Goal: Find specific page/section: Find specific page/section

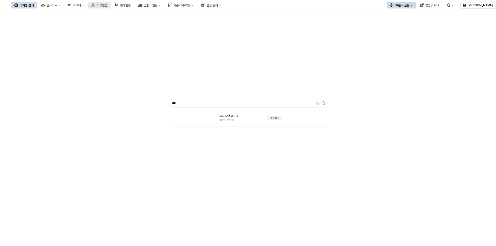
click at [107, 5] on div "아이템맵" at bounding box center [102, 5] width 11 height 4
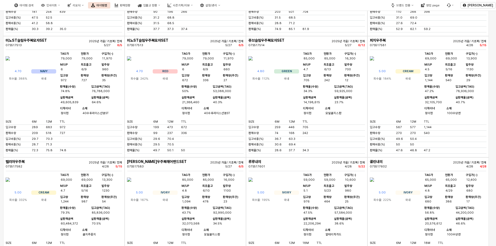
scroll to position [875, 0]
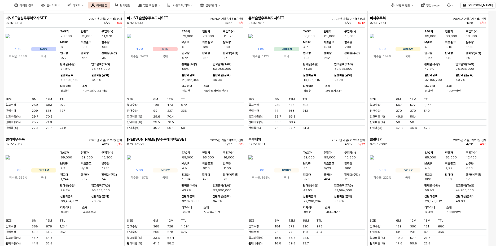
click at [360, 80] on div "쥬브슬림우주복모자SET 07S517514 2025년 가을/ 기초복/ 전체 5/27 6/12 4.80 GREEN 회수율: 112% 국내 TAG가…" at bounding box center [306, 74] width 121 height 121
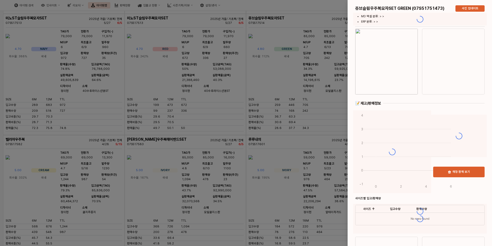
click at [331, 88] on div at bounding box center [248, 123] width 496 height 246
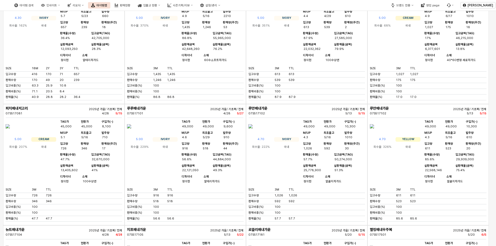
scroll to position [0, 0]
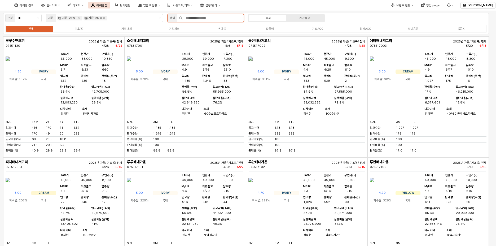
click at [207, 18] on input "App Frame" at bounding box center [213, 17] width 61 height 7
type input "*"
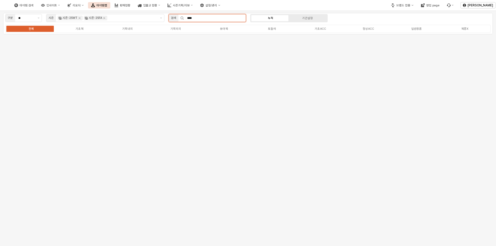
type input "****"
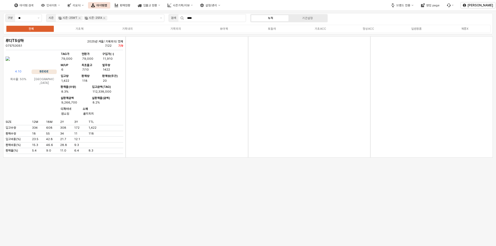
click at [51, 102] on div "App Frame" at bounding box center [248, 102] width 490 height 132
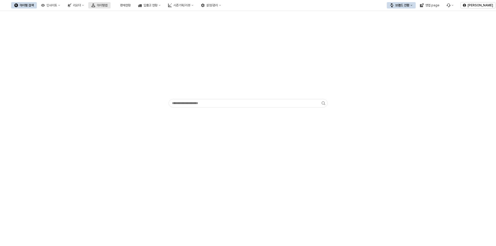
click at [95, 5] on icon "아이템맵" at bounding box center [94, 5] width 4 height 4
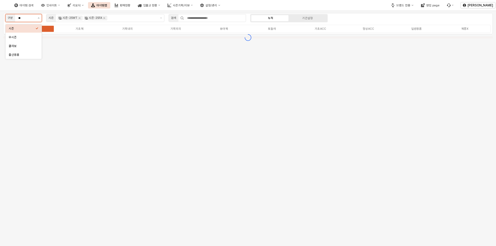
click at [36, 19] on button "제안 사항 표시" at bounding box center [39, 17] width 6 height 7
click at [86, 29] on label "기초복" at bounding box center [79, 29] width 48 height 5
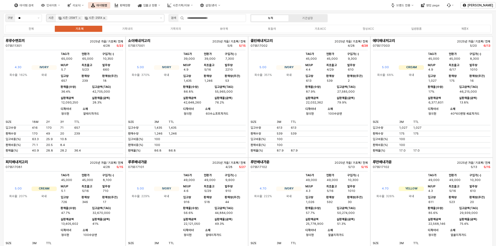
click at [81, 18] on icon "Remove 시즌-25WT" at bounding box center [79, 18] width 4 height 4
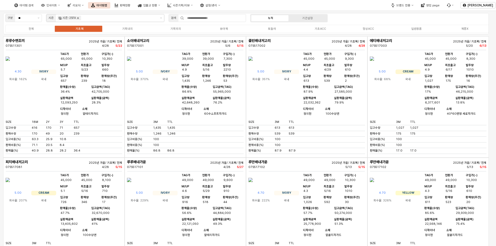
click at [79, 18] on icon "Remove 시즌-25FA" at bounding box center [78, 18] width 4 height 4
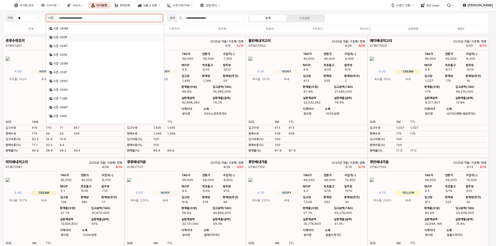
click at [110, 38] on div "시즌-26SP" at bounding box center [105, 37] width 105 height 4
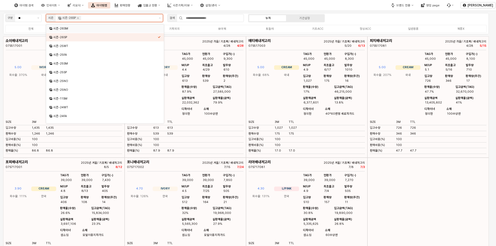
click at [116, 29] on div "시즌-26SM" at bounding box center [105, 29] width 105 height 4
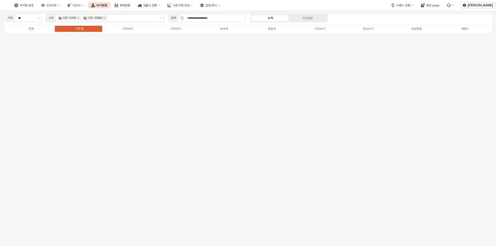
click at [348, 19] on div "구분 ** 시즌 시즌-26SP 시즌-26SM 검색 누적 기간설정 전체 기초복 기획내의 기획외의 유아복 토들러 기초ACC 정상ACC 일반용품 복…" at bounding box center [248, 23] width 490 height 21
click at [20, 31] on div "전체 기초복 기획내의 기획외의 유아복 토들러 기초ACC 정상ACC 일반용품 복종X" at bounding box center [248, 29] width 486 height 8
click at [30, 29] on div "전체" at bounding box center [31, 28] width 5 height 3
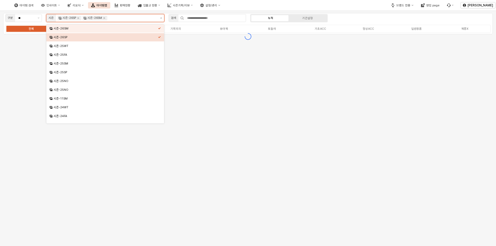
click at [162, 20] on button "제안 사항 표시" at bounding box center [161, 17] width 6 height 7
click at [92, 74] on div "시즌-25SP" at bounding box center [106, 72] width 105 height 4
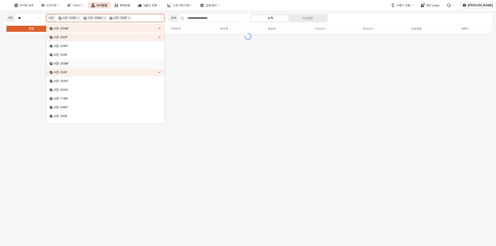
click at [92, 66] on div "시즌-25SM" at bounding box center [104, 63] width 108 height 5
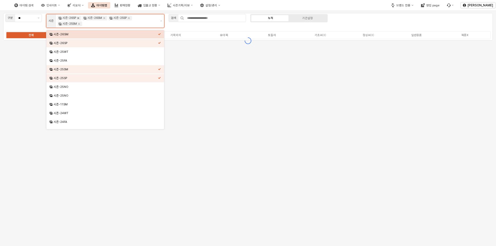
click at [78, 18] on icon "Remove 시즌-26SP" at bounding box center [78, 18] width 2 height 2
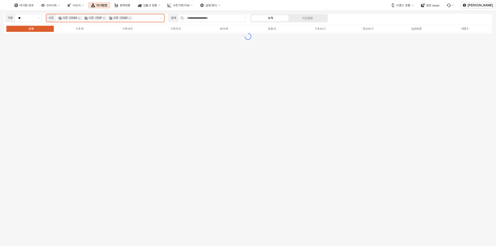
click at [78, 18] on icon "Remove 시즌-26SM" at bounding box center [79, 18] width 4 height 4
click at [352, 20] on div "구분 ** 시즌 시즌-25SP 시즌-25SM 검색 누적 기간설정 전체 기초복 기획내의 기획외의 유아복 토들러 기초ACC 정상ACC 일반용품 복…" at bounding box center [248, 23] width 490 height 21
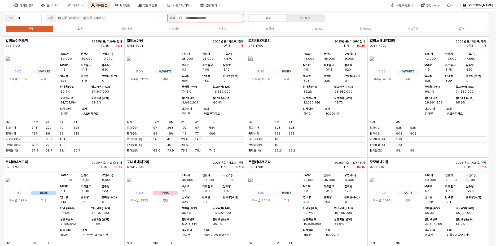
click at [197, 16] on input "App Frame" at bounding box center [213, 17] width 61 height 7
type input "*"
type input "**"
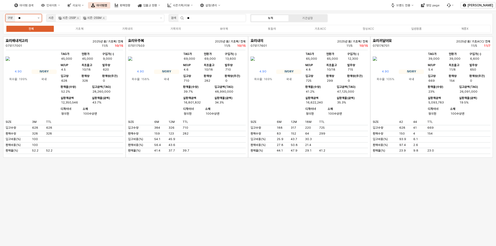
click at [38, 19] on button "제안 사항 표시" at bounding box center [39, 17] width 6 height 7
click at [21, 38] on div "무시즌" at bounding box center [22, 37] width 27 height 4
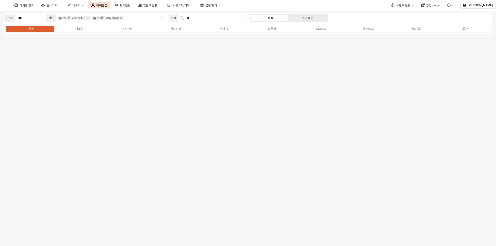
click at [181, 18] on icon "App Frame" at bounding box center [182, 17] width 3 height 3
click at [39, 20] on button "제안 사항 표시" at bounding box center [39, 17] width 6 height 7
click at [27, 54] on div "출산용품" at bounding box center [22, 55] width 27 height 4
type input "****"
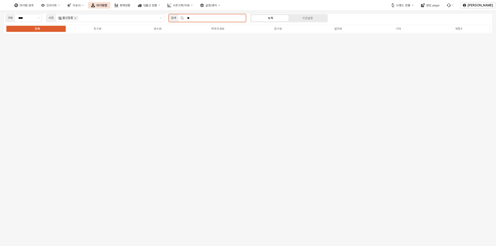
click at [203, 19] on input "**" at bounding box center [215, 17] width 62 height 7
